Goal: Task Accomplishment & Management: Manage account settings

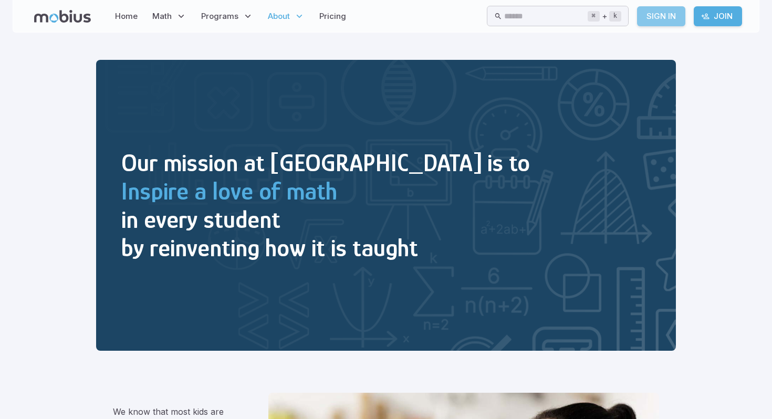
click at [659, 18] on link "Sign In" at bounding box center [661, 16] width 48 height 20
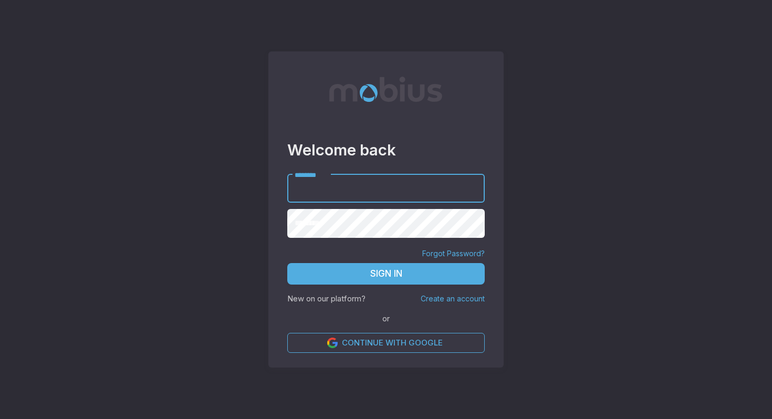
type input "**********"
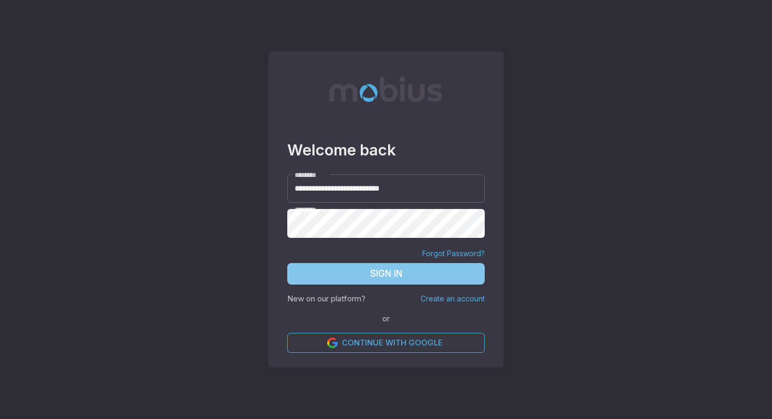
click at [374, 284] on button "Sign In" at bounding box center [386, 274] width 198 height 22
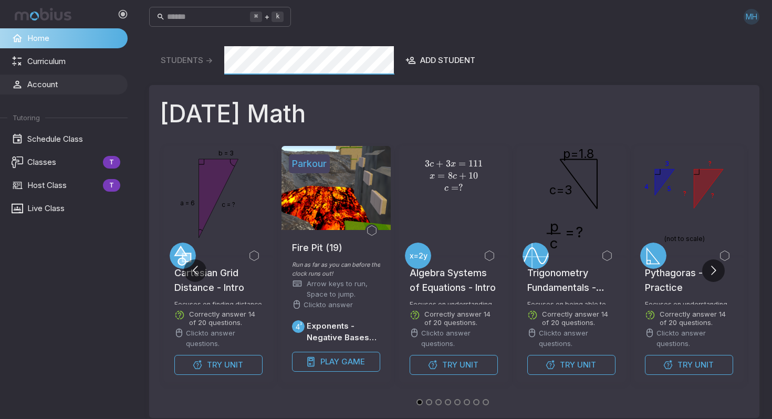
click at [49, 79] on span "Account" at bounding box center [73, 85] width 93 height 12
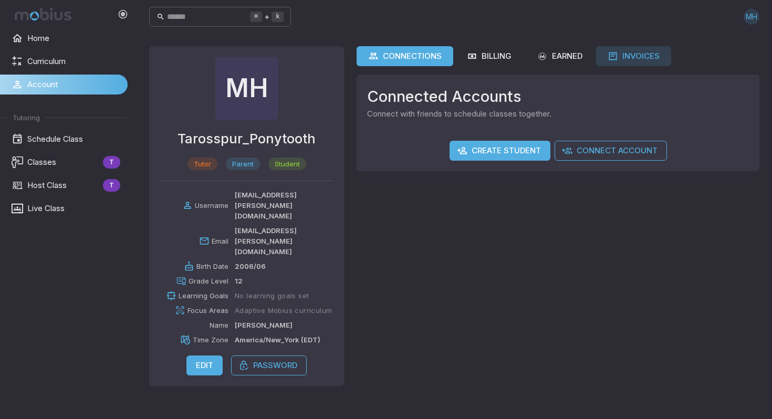
click at [650, 55] on div "Invoices" at bounding box center [634, 56] width 52 height 12
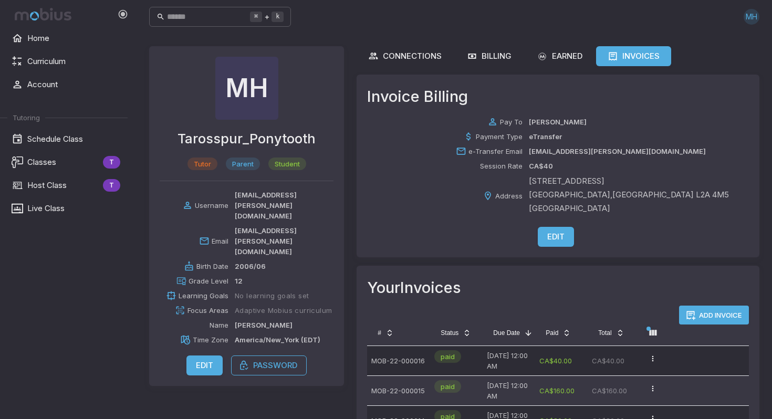
click at [755, 18] on div "MH" at bounding box center [752, 17] width 16 height 16
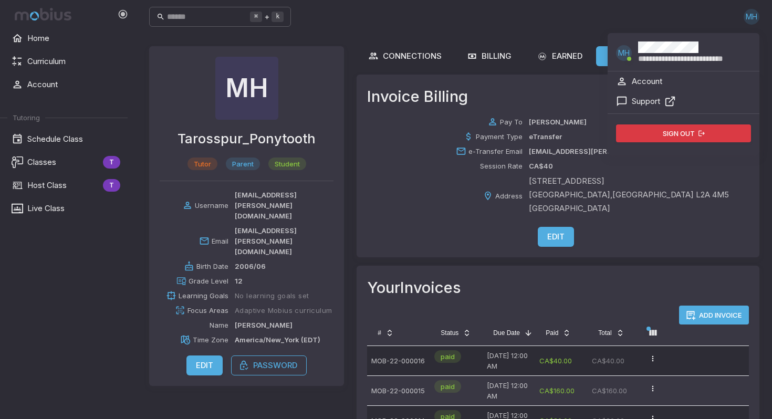
click at [665, 131] on button "Sign out" at bounding box center [683, 134] width 135 height 18
